Goal: Navigation & Orientation: Find specific page/section

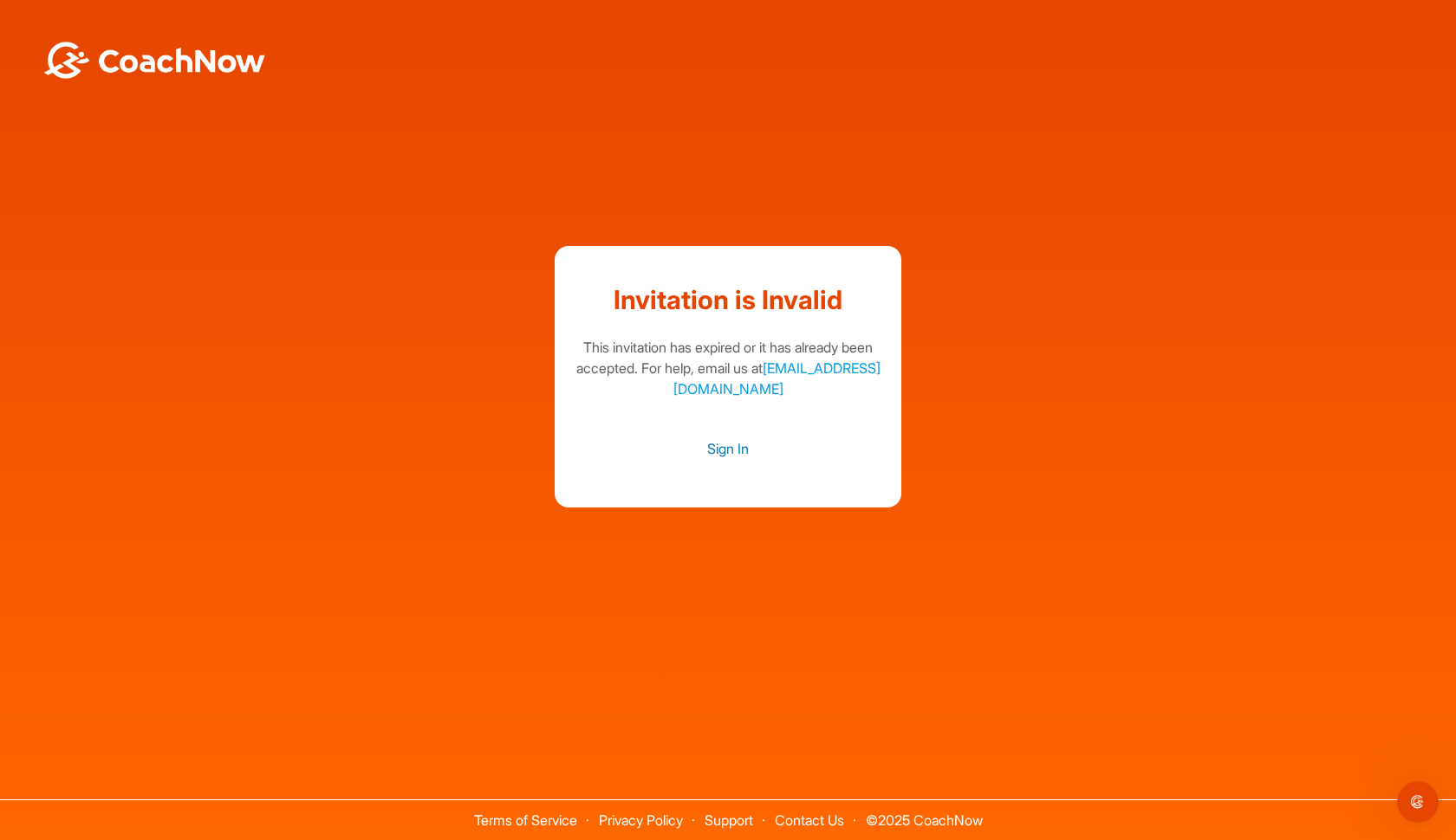
click at [716, 447] on link "Sign In" at bounding box center [728, 448] width 312 height 23
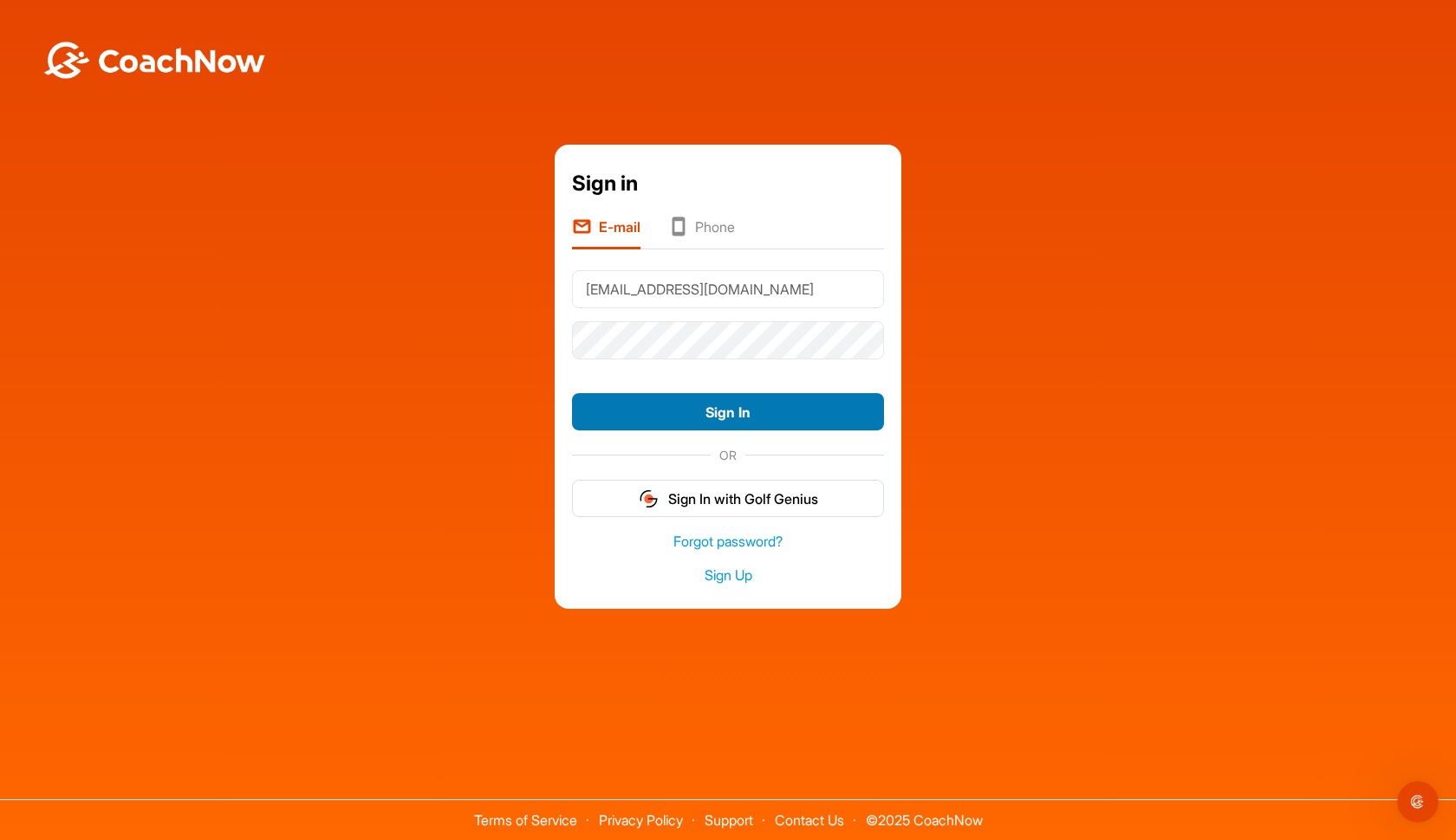
click at [685, 422] on button "Sign In" at bounding box center [728, 412] width 312 height 37
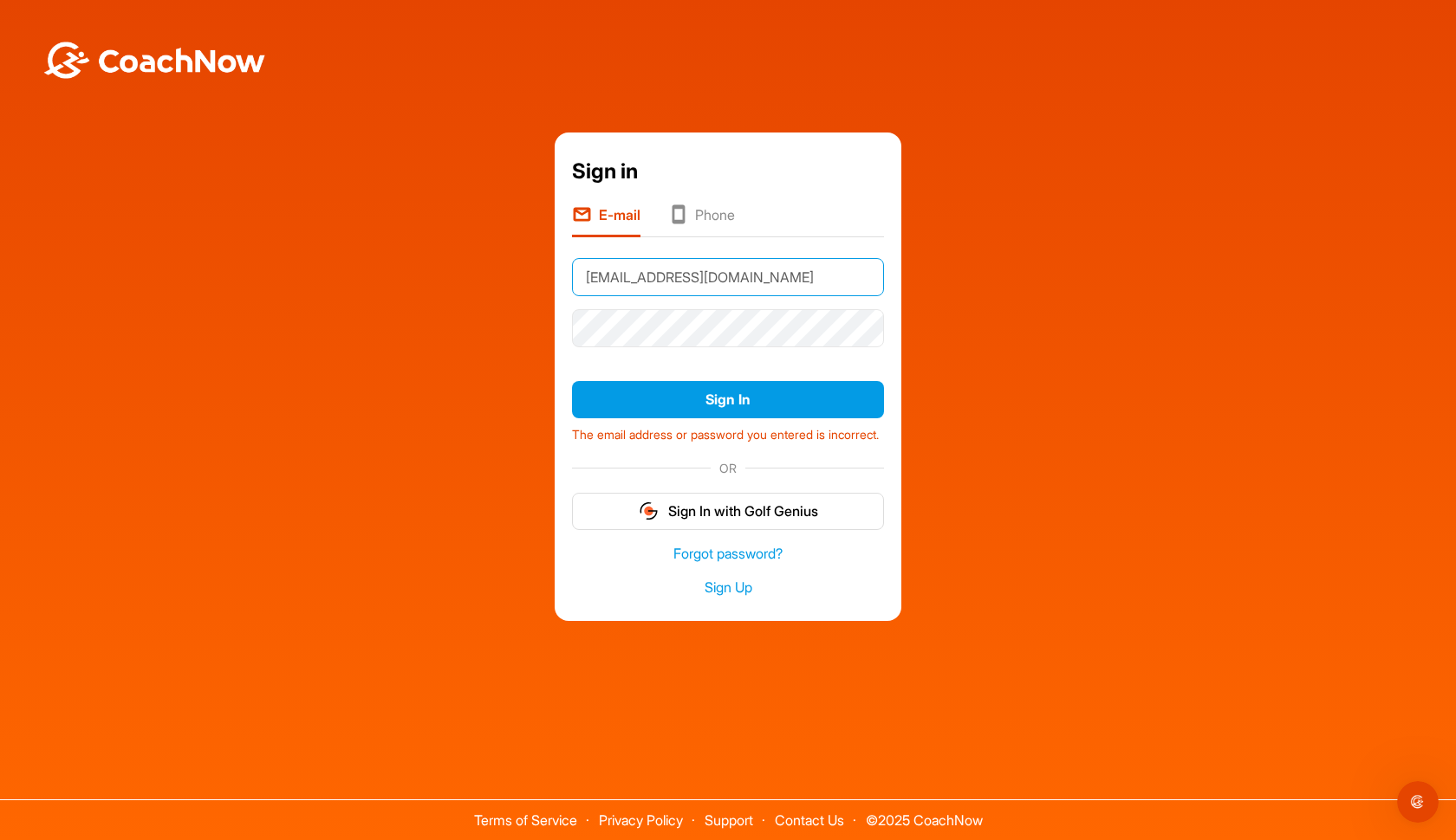
click at [612, 279] on input "[EMAIL_ADDRESS][DOMAIN_NAME]" at bounding box center [728, 278] width 312 height 38
click at [612, 276] on input "[EMAIL_ADDRESS][DOMAIN_NAME]" at bounding box center [728, 278] width 312 height 38
type input "[EMAIL_ADDRESS][DOMAIN_NAME]"
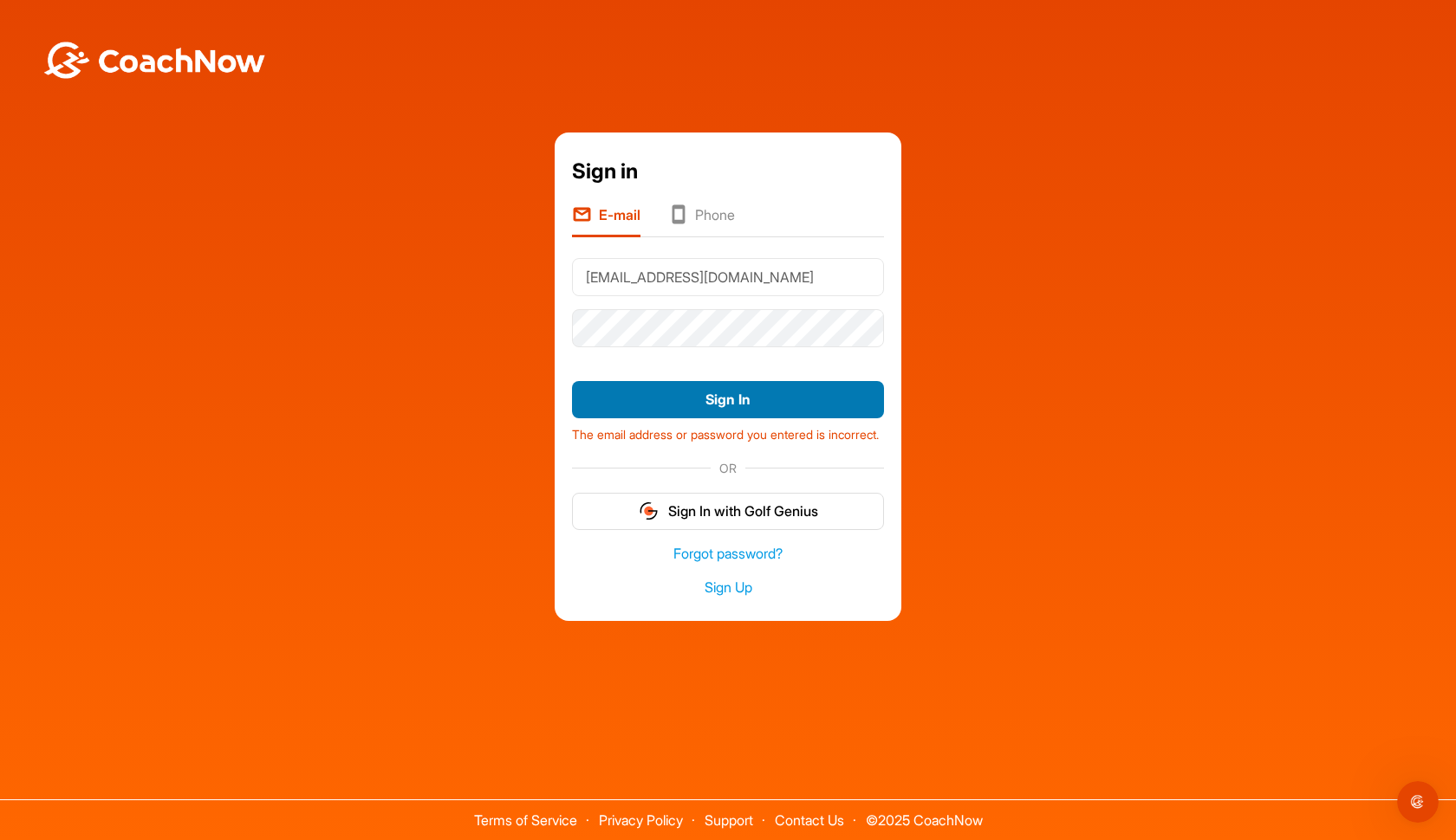
click at [655, 393] on button "Sign In" at bounding box center [728, 400] width 312 height 37
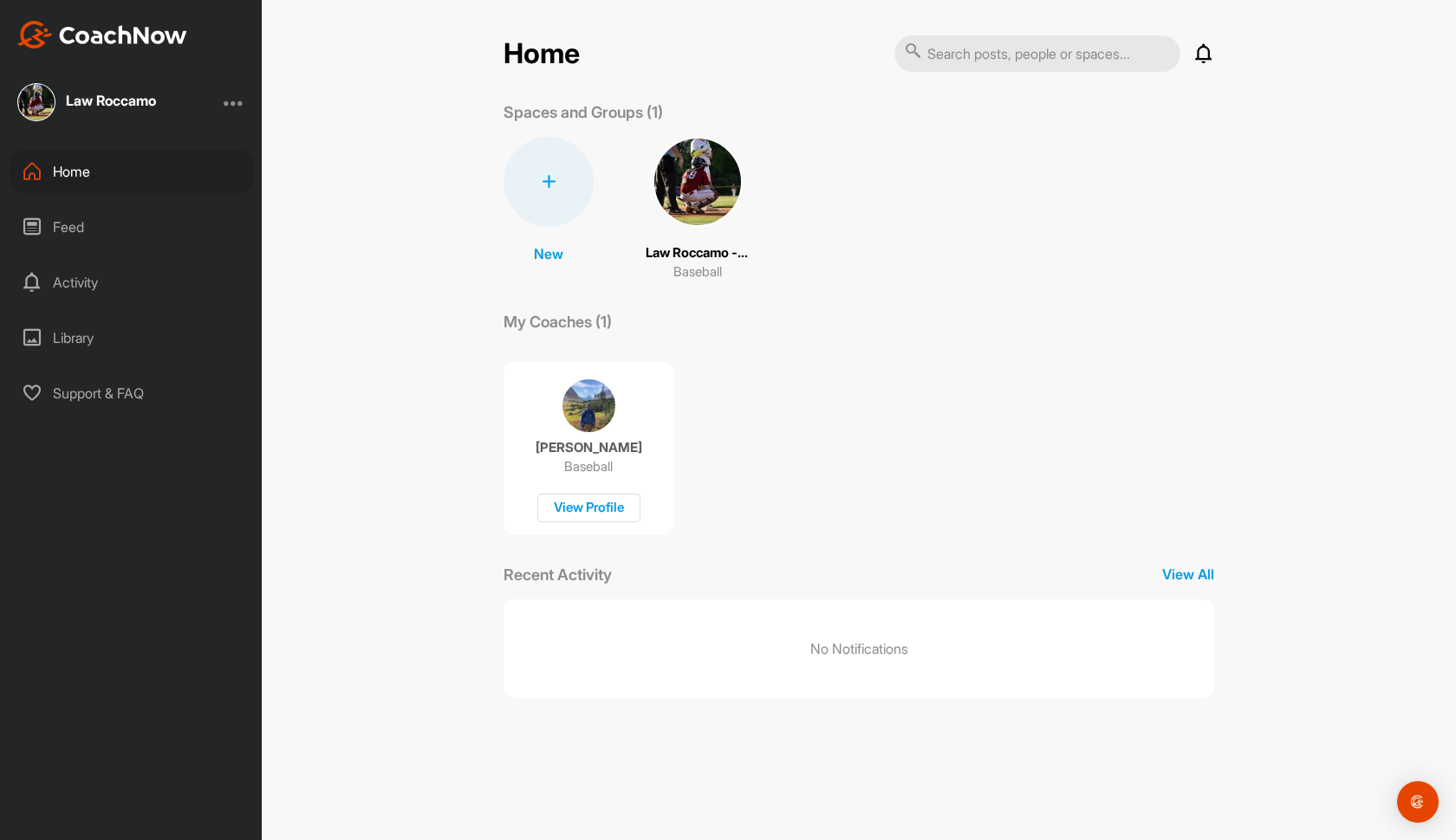
click at [94, 232] on div "Feed" at bounding box center [132, 227] width 245 height 43
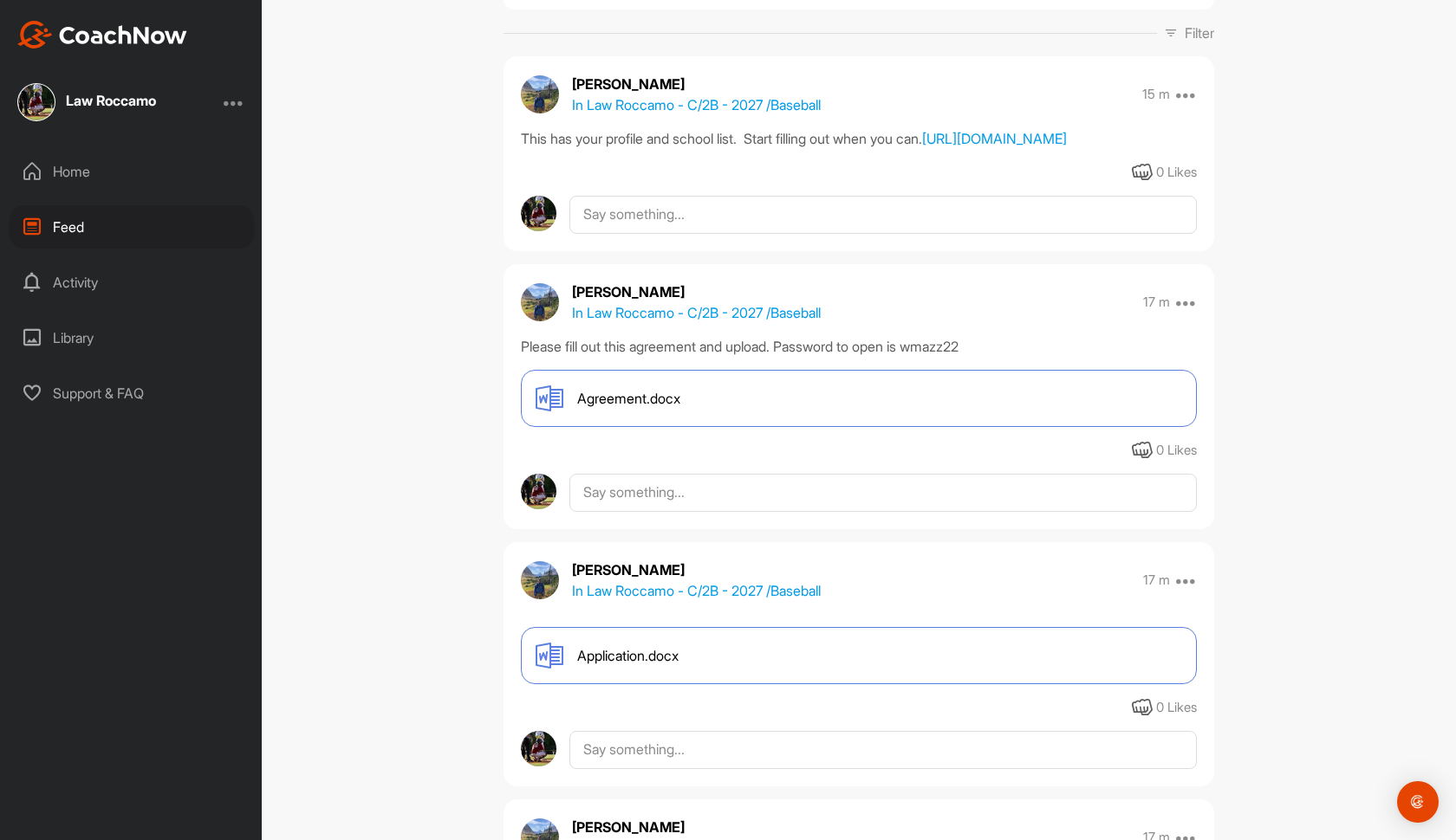
scroll to position [160, 0]
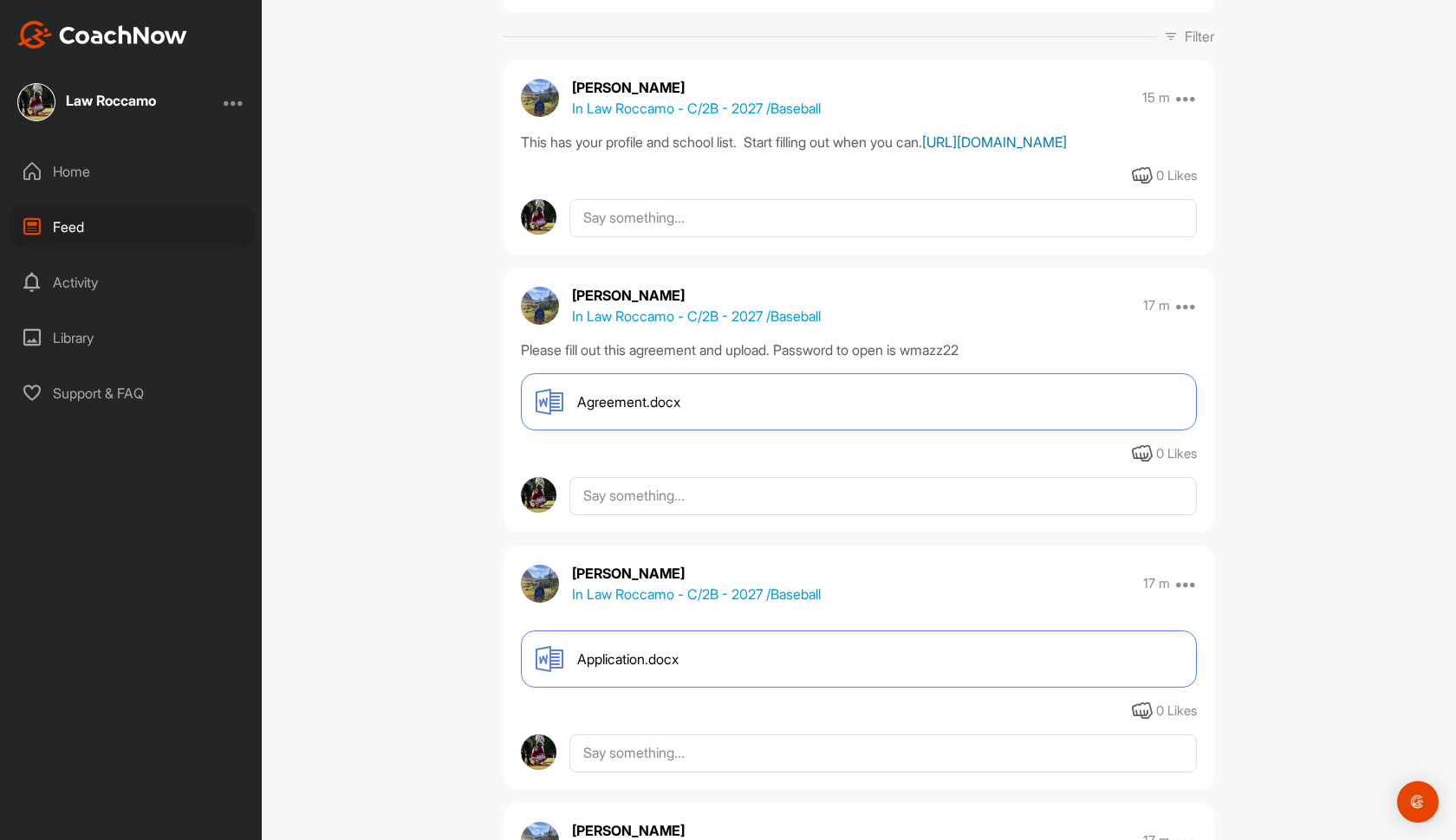
click at [922, 151] on link "https://docs.google.com/spreadsheets/d/19YowaNINafYHRwOicWzB18Uu9Ze8bnQFFY5LbFw…" at bounding box center [994, 142] width 145 height 17
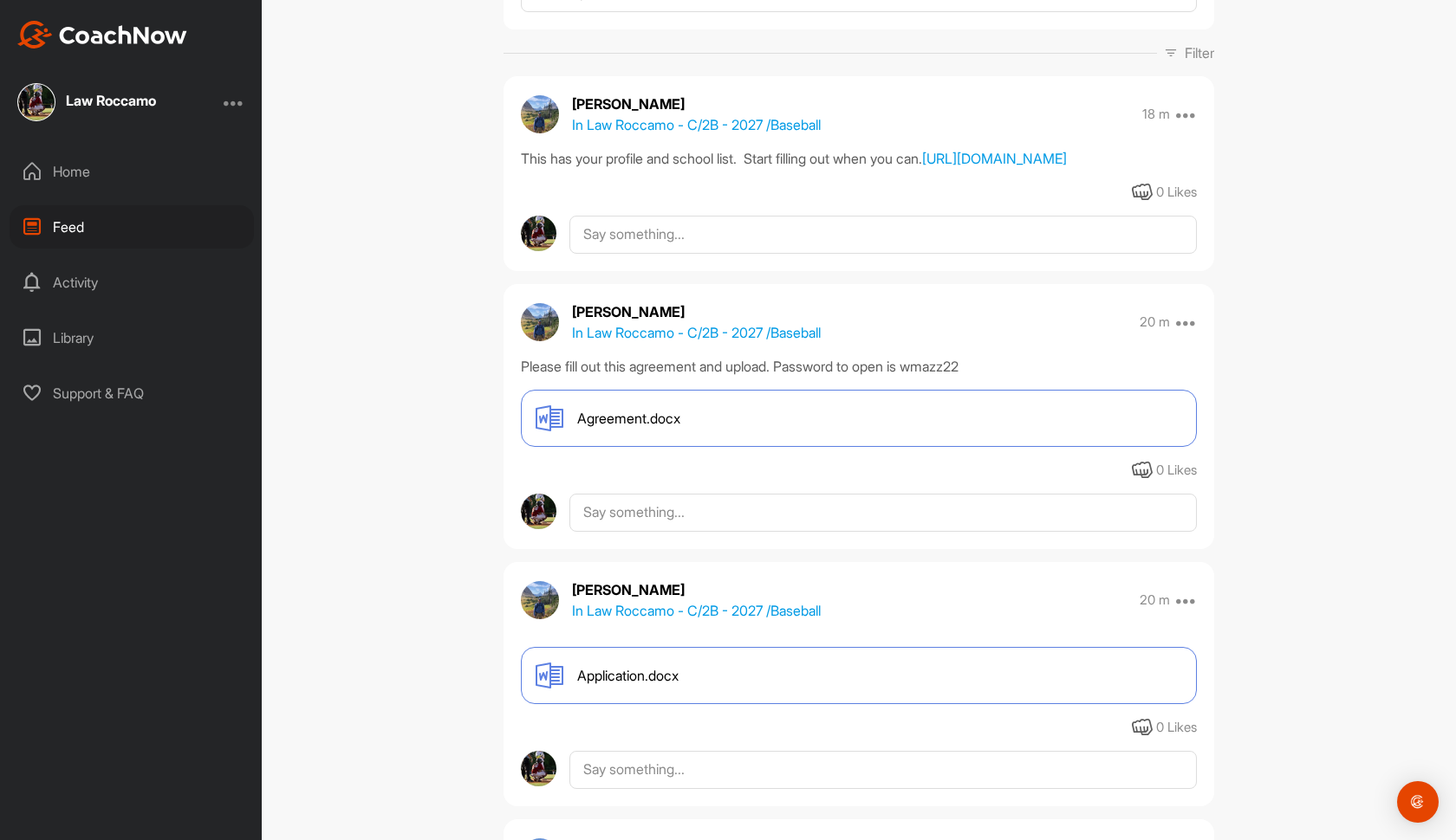
scroll to position [142, 0]
click at [671, 430] on span "Agreement.docx" at bounding box center [629, 420] width 103 height 21
click at [1328, 840] on div "Feed Filter Media Type Images Videos Notes Audio Documents Author LR Larry Rocc…" at bounding box center [858, 420] width 1194 height 840
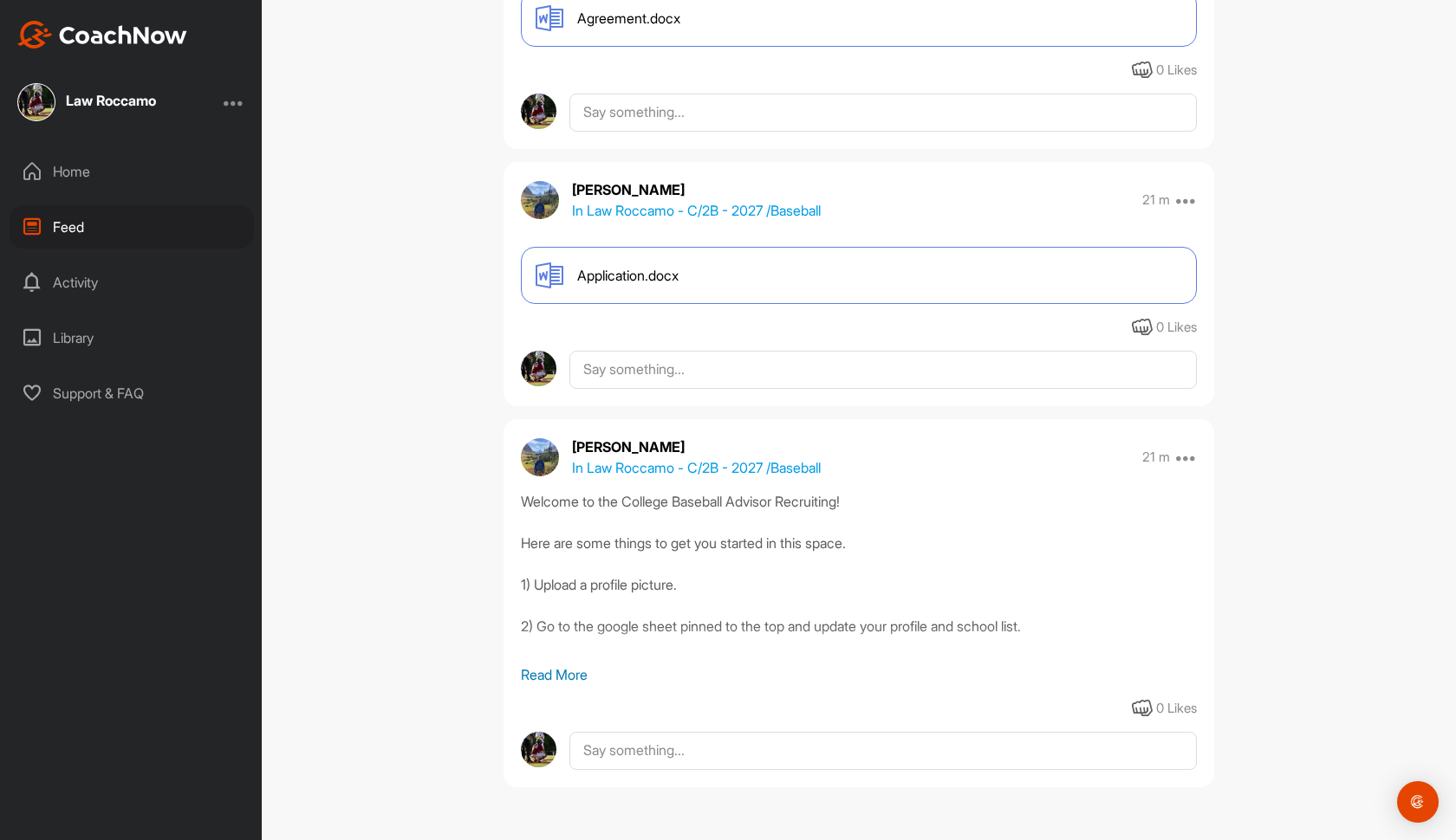
scroll to position [606, 0]
click at [545, 669] on p "Read More" at bounding box center [858, 674] width 677 height 21
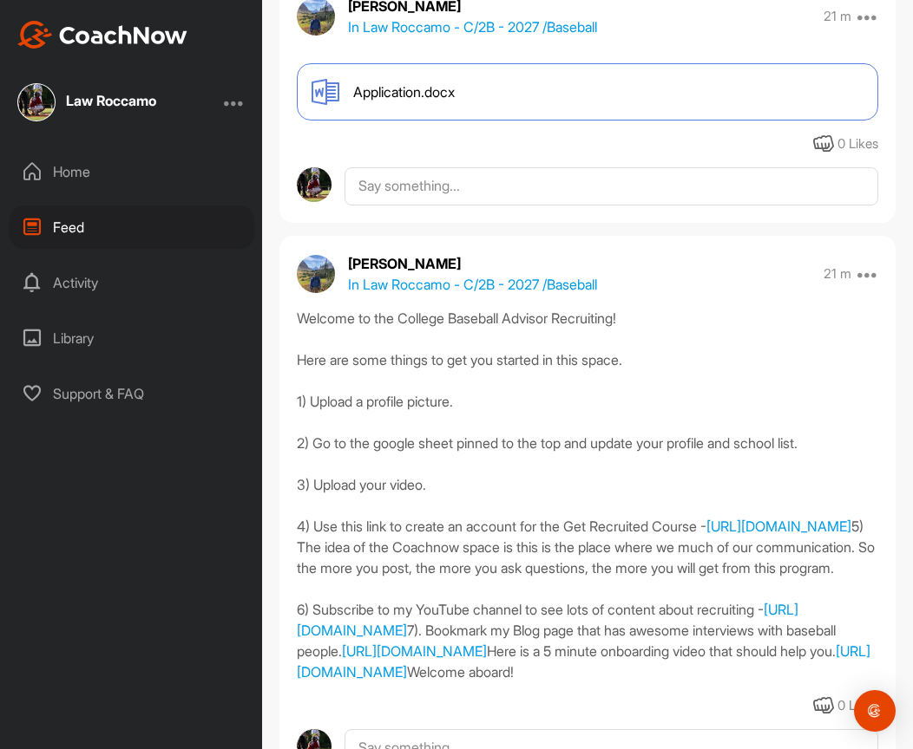
scroll to position [717, 0]
